Goal: Communication & Community: Ask a question

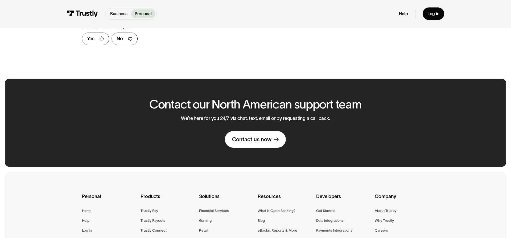
scroll to position [380, 0]
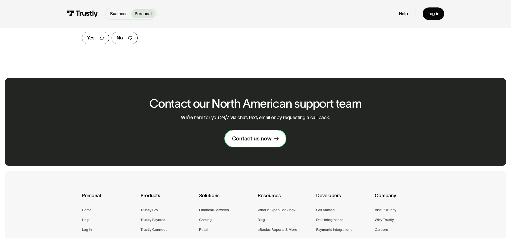
click at [251, 138] on div "Contact us now" at bounding box center [251, 138] width 39 height 7
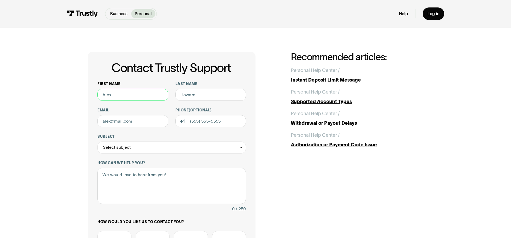
click at [107, 95] on input "First name" at bounding box center [132, 95] width 71 height 12
type input "R Thomas"
click at [193, 96] on input "Last name" at bounding box center [211, 95] width 71 height 12
type input "Zook"
drag, startPoint x: 133, startPoint y: 120, endPoint x: 59, endPoint y: 129, distance: 74.3
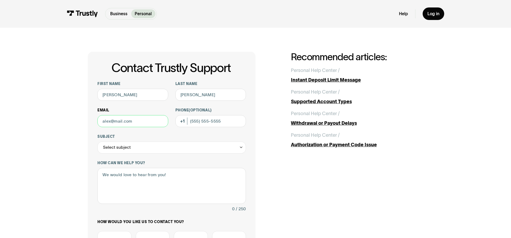
click at [97, 127] on input "Email" at bounding box center [132, 121] width 71 height 12
click at [132, 120] on input "Email" at bounding box center [132, 121] width 71 height 12
type input "zookrt@yahoo.com"
click at [185, 119] on div "Phone (Optional)" at bounding box center [211, 117] width 71 height 19
click at [193, 122] on input "Phone (Optional)" at bounding box center [211, 121] width 71 height 12
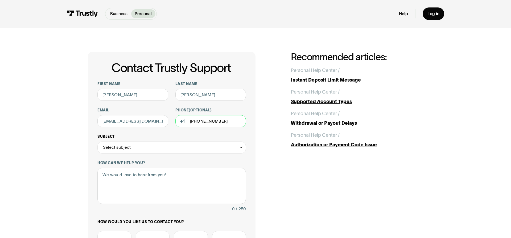
type input "(561) 762-2709"
click at [241, 146] on icon "Contact Trustly Support" at bounding box center [241, 147] width 4 height 5
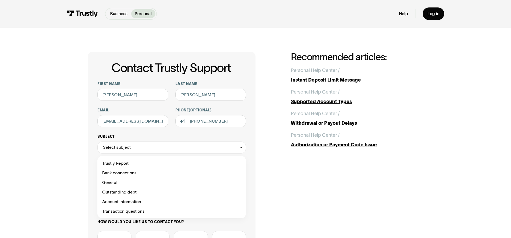
click at [134, 146] on div "Select subject" at bounding box center [171, 147] width 149 height 12
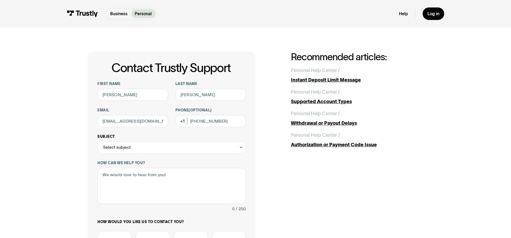
click at [133, 145] on div "Select subject" at bounding box center [171, 147] width 149 height 12
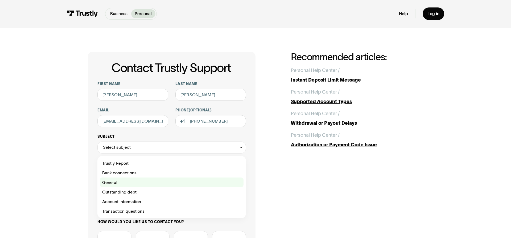
click at [115, 180] on div "Contact Trustly Support" at bounding box center [172, 182] width 144 height 10
type input "*******"
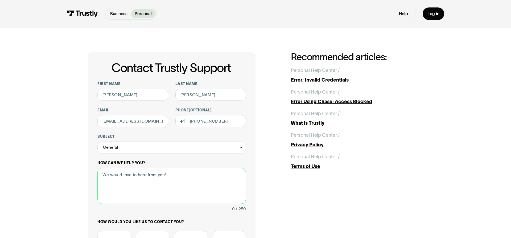
drag, startPoint x: 103, startPoint y: 174, endPoint x: 112, endPoint y: 185, distance: 14.4
click at [103, 174] on textarea "How can we help you?" at bounding box center [171, 186] width 149 height 36
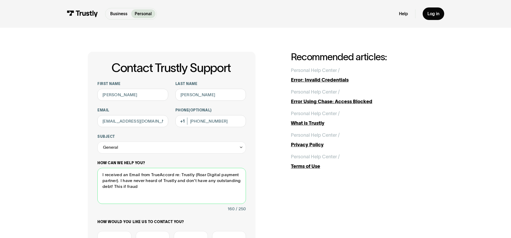
drag, startPoint x: 126, startPoint y: 188, endPoint x: 124, endPoint y: 194, distance: 6.5
click at [123, 189] on textarea "I received an Email from TrueAccord re: Trustly (Roar Digital payment partner).…" at bounding box center [171, 186] width 149 height 36
click at [140, 186] on textarea "I received an Email from TrueAccord re: Trustly (Roar Digital payment partner).…" at bounding box center [171, 186] width 149 height 36
drag, startPoint x: 176, startPoint y: 192, endPoint x: 181, endPoint y: 193, distance: 4.3
click at [177, 192] on textarea "I received an Email from TrueAccord re: Trustly (Roar Digital payment partner).…" at bounding box center [171, 186] width 149 height 36
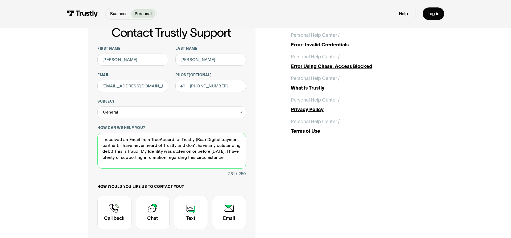
scroll to position [54, 0]
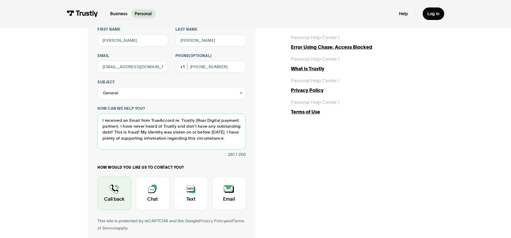
type textarea "I received an Email from TrueAccord re: Trustly (Roar Digital payment partner).…"
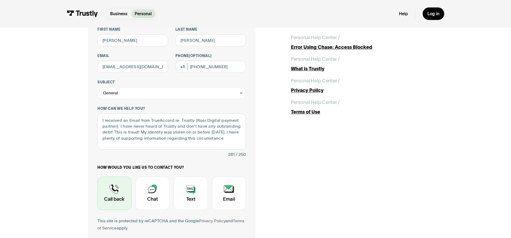
click at [117, 189] on div "Contact Trustly Support" at bounding box center [114, 194] width 34 height 34
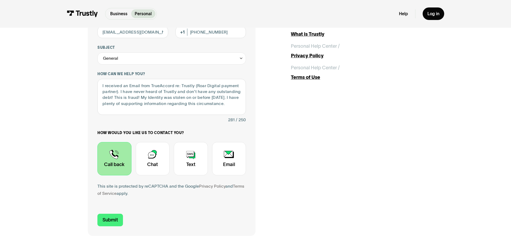
scroll to position [109, 0]
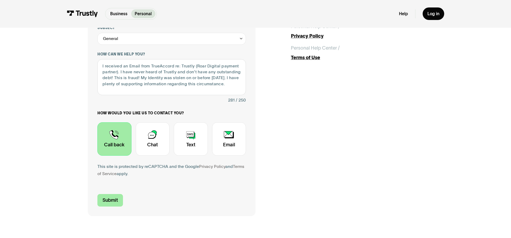
click at [111, 198] on input "Submit" at bounding box center [110, 200] width 26 height 13
type input "+15617622709"
